Goal: Transaction & Acquisition: Purchase product/service

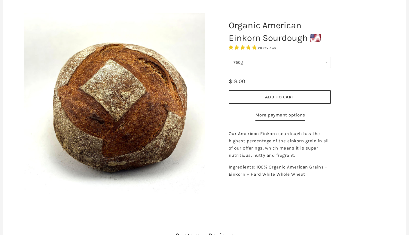
scroll to position [76, 0]
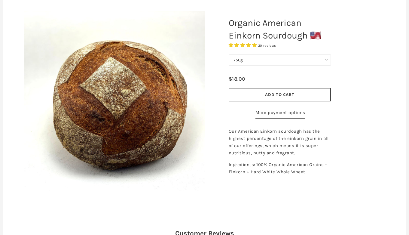
click at [267, 92] on span "Add to Cart" at bounding box center [279, 94] width 29 height 5
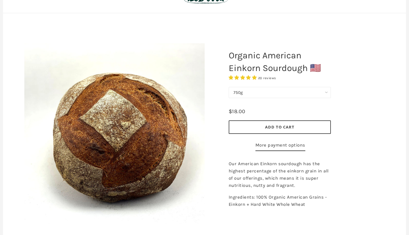
scroll to position [0, 0]
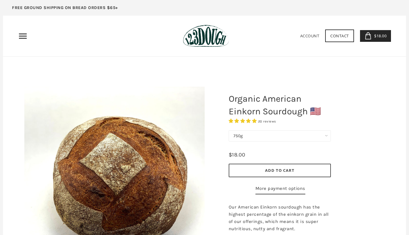
click at [23, 36] on icon "Primary" at bounding box center [23, 36] width 10 height 10
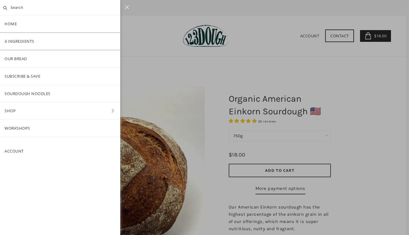
click at [17, 43] on link "3 Ingredients" at bounding box center [60, 41] width 120 height 17
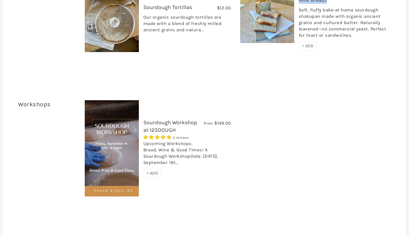
scroll to position [1243, 0]
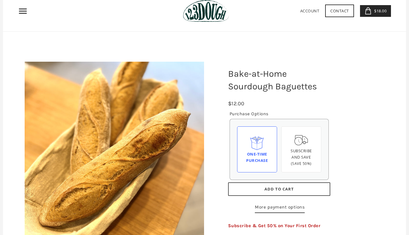
scroll to position [26, 0]
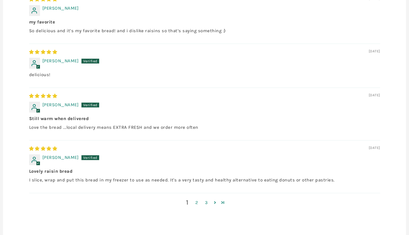
scroll to position [480, 0]
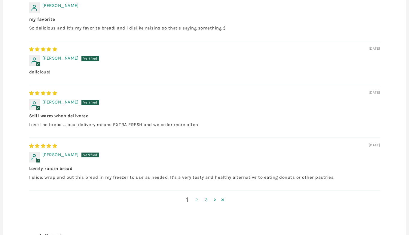
click at [195, 199] on link "2" at bounding box center [197, 199] width 10 height 7
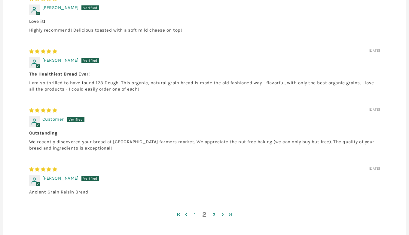
scroll to position [497, 0]
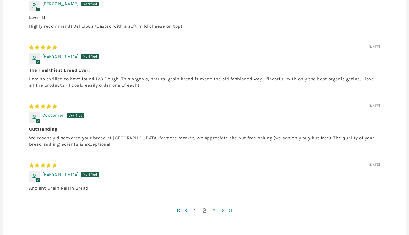
click at [213, 210] on link "3" at bounding box center [215, 210] width 10 height 7
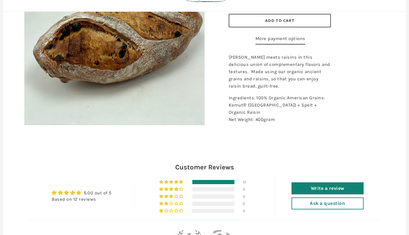
scroll to position [79, 0]
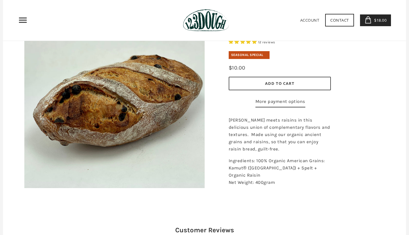
click at [281, 84] on span "Add to Cart" at bounding box center [279, 83] width 29 height 5
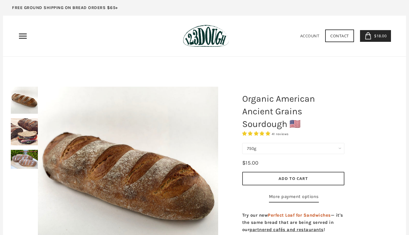
scroll to position [2, 0]
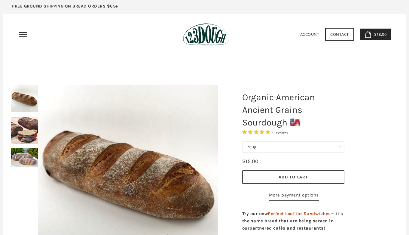
click at [27, 140] on div at bounding box center [128, 175] width 211 height 211
click at [27, 135] on div at bounding box center [128, 175] width 211 height 211
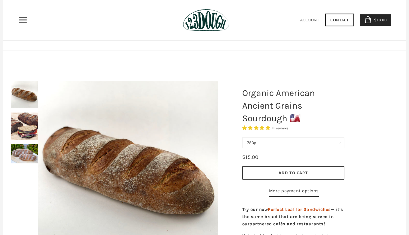
scroll to position [2, 0]
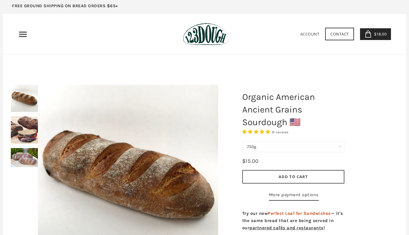
click at [30, 135] on div at bounding box center [128, 175] width 211 height 211
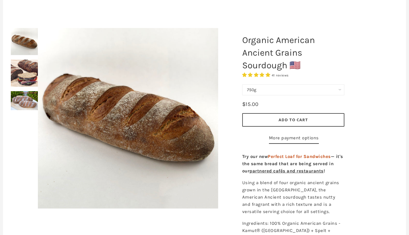
scroll to position [59, 0]
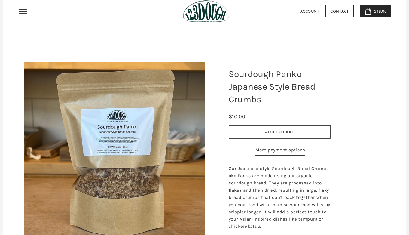
scroll to position [25, 0]
click at [136, 135] on img at bounding box center [114, 152] width 180 height 180
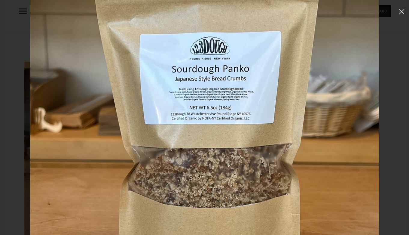
scroll to position [88, 0]
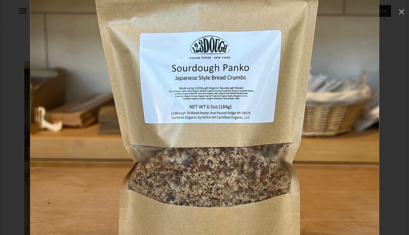
click at [5, 161] on div at bounding box center [204, 117] width 409 height 235
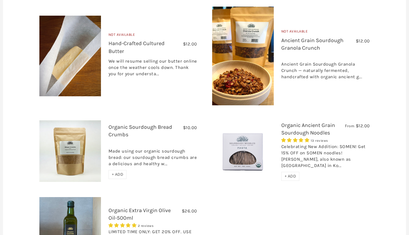
scroll to position [548, 0]
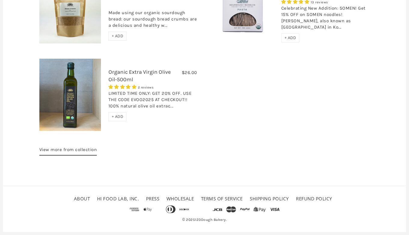
click at [268, 196] on link "Shipping Policy" at bounding box center [269, 198] width 39 height 6
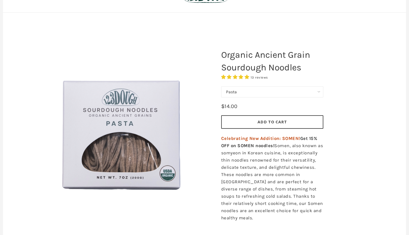
scroll to position [44, 0]
click at [253, 90] on select "Pasta Ramen Somen" at bounding box center [272, 91] width 102 height 11
select select "Ramen"
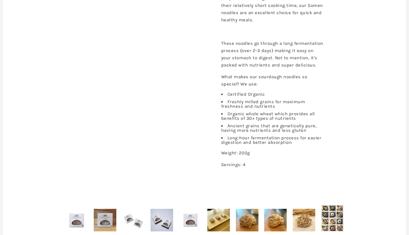
scroll to position [321, 0]
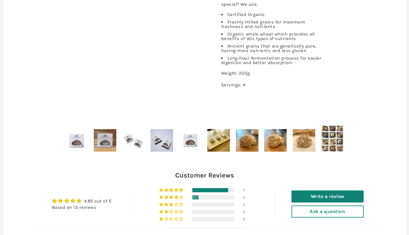
click at [110, 144] on img at bounding box center [105, 140] width 23 height 23
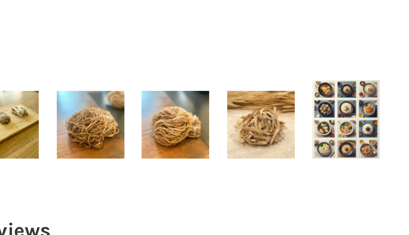
click at [340, 139] on img at bounding box center [332, 138] width 23 height 26
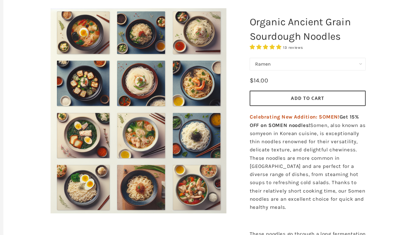
scroll to position [51, 0]
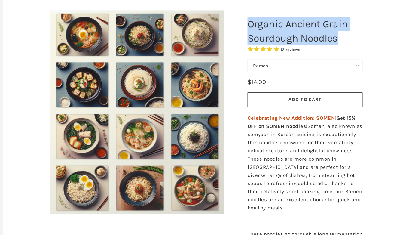
drag, startPoint x: 222, startPoint y: 48, endPoint x: 303, endPoint y: 59, distance: 82.3
click at [303, 59] on h1 "Organic Ancient Grain Sourdough Noodles" at bounding box center [270, 53] width 111 height 31
copy h1 "Organic Ancient Grain Sourdough Noodles"
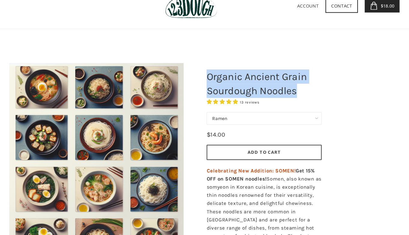
scroll to position [20, 0]
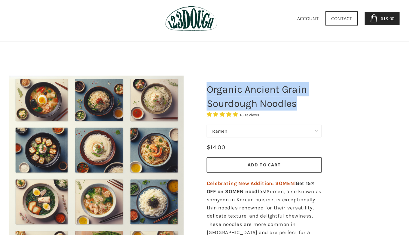
click at [383, 17] on span "$18.00" at bounding box center [380, 16] width 14 height 5
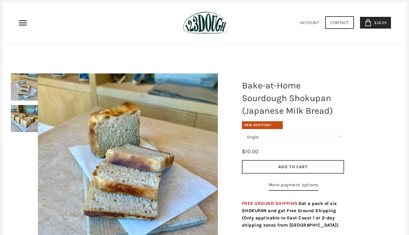
scroll to position [37, 0]
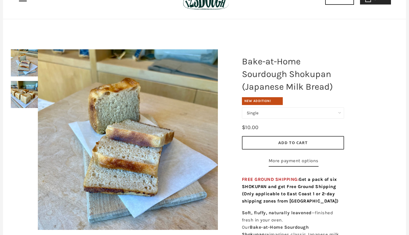
click at [29, 98] on div at bounding box center [128, 139] width 210 height 211
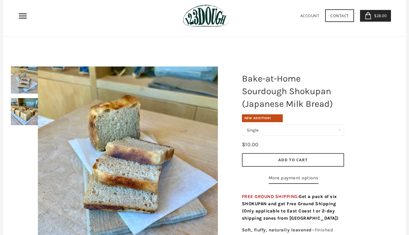
scroll to position [20, 0]
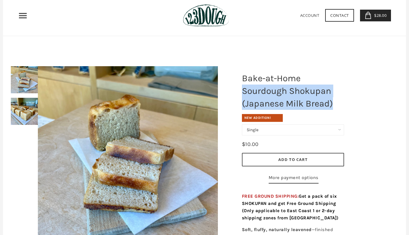
drag, startPoint x: 242, startPoint y: 90, endPoint x: 338, endPoint y: 101, distance: 96.6
click at [338, 101] on h1 "Bake-at-Home Sourdough Shokupan (Japanese Milk Bread)" at bounding box center [293, 91] width 111 height 44
copy h1 "Sourdough Shokupan (Japanese Milk Bread)"
click at [300, 130] on select "Single Set of 6" at bounding box center [293, 129] width 102 height 11
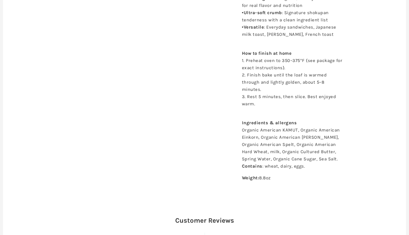
scroll to position [372, 0]
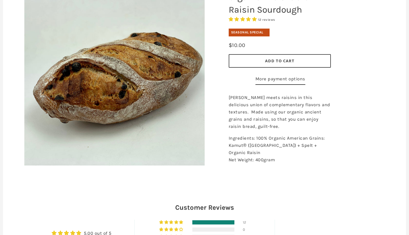
scroll to position [102, 0]
